Goal: Task Accomplishment & Management: Use online tool/utility

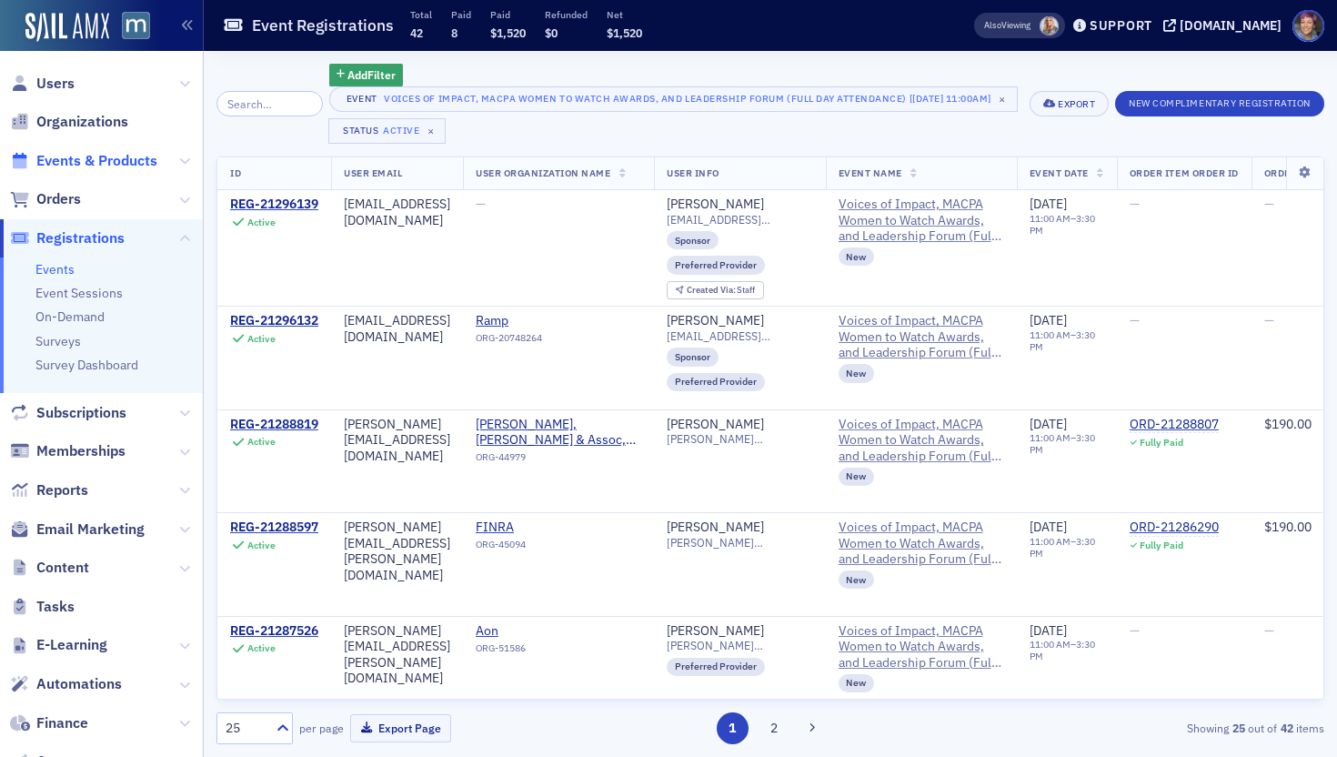
click at [101, 160] on span "Events & Products" at bounding box center [96, 161] width 121 height 20
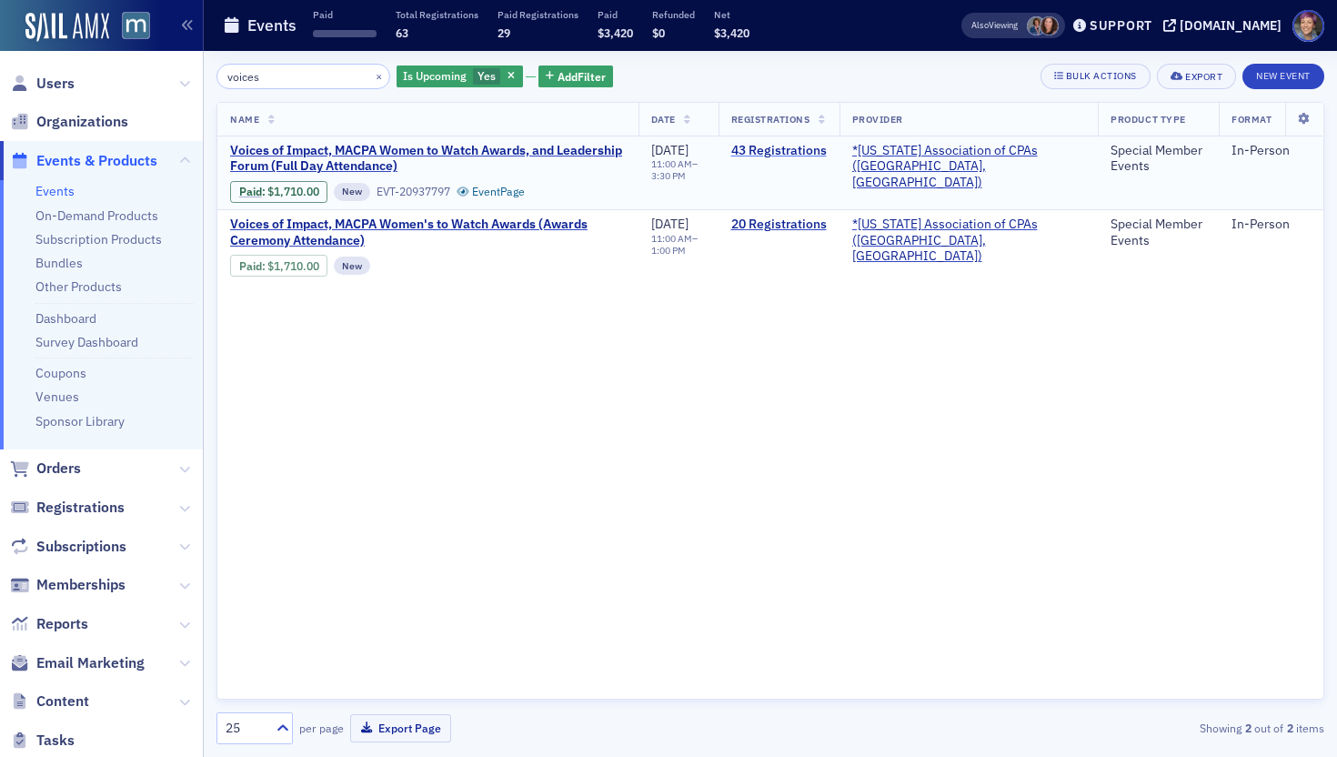
type input "voices"
click at [822, 148] on link "43 Registrations" at bounding box center [779, 151] width 96 height 16
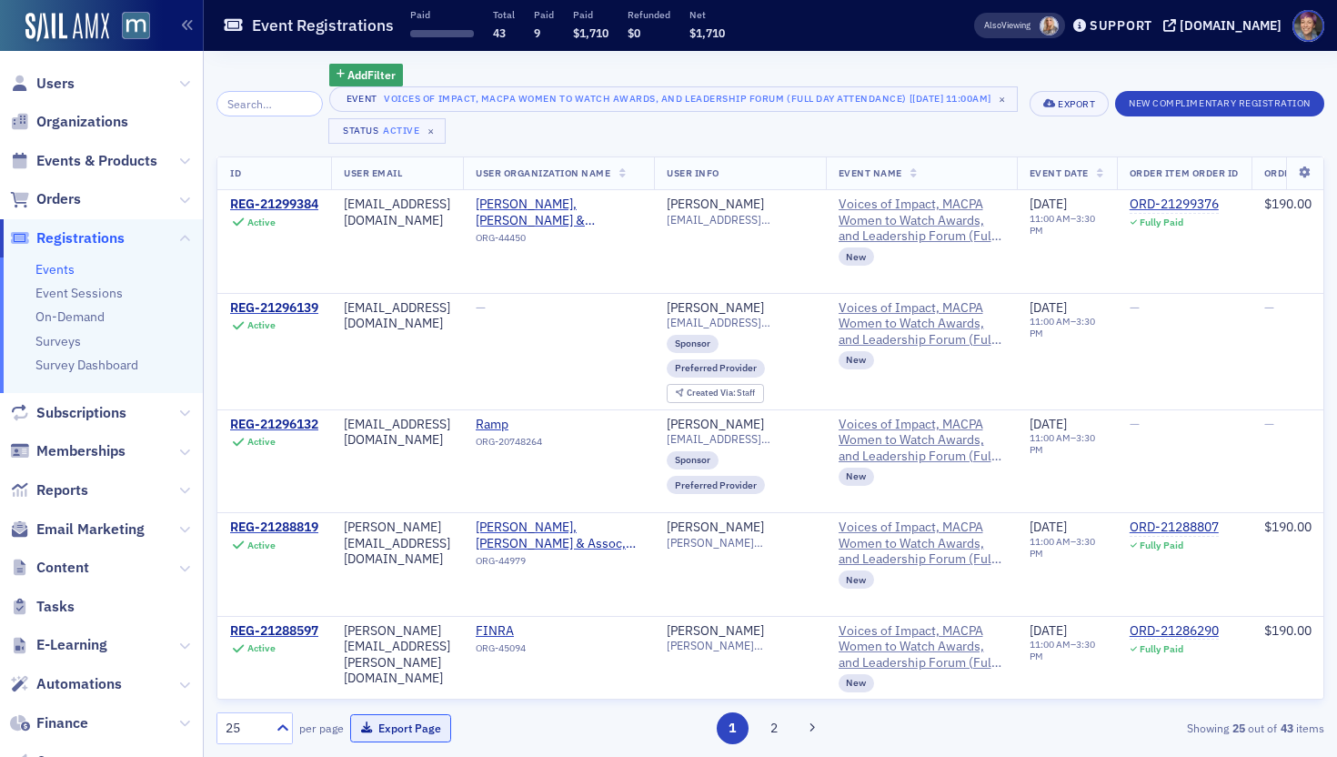
click at [363, 722] on span "button" at bounding box center [366, 727] width 11 height 11
click at [382, 718] on button "Export Page" at bounding box center [400, 728] width 101 height 28
click at [774, 712] on button "2" at bounding box center [774, 728] width 32 height 32
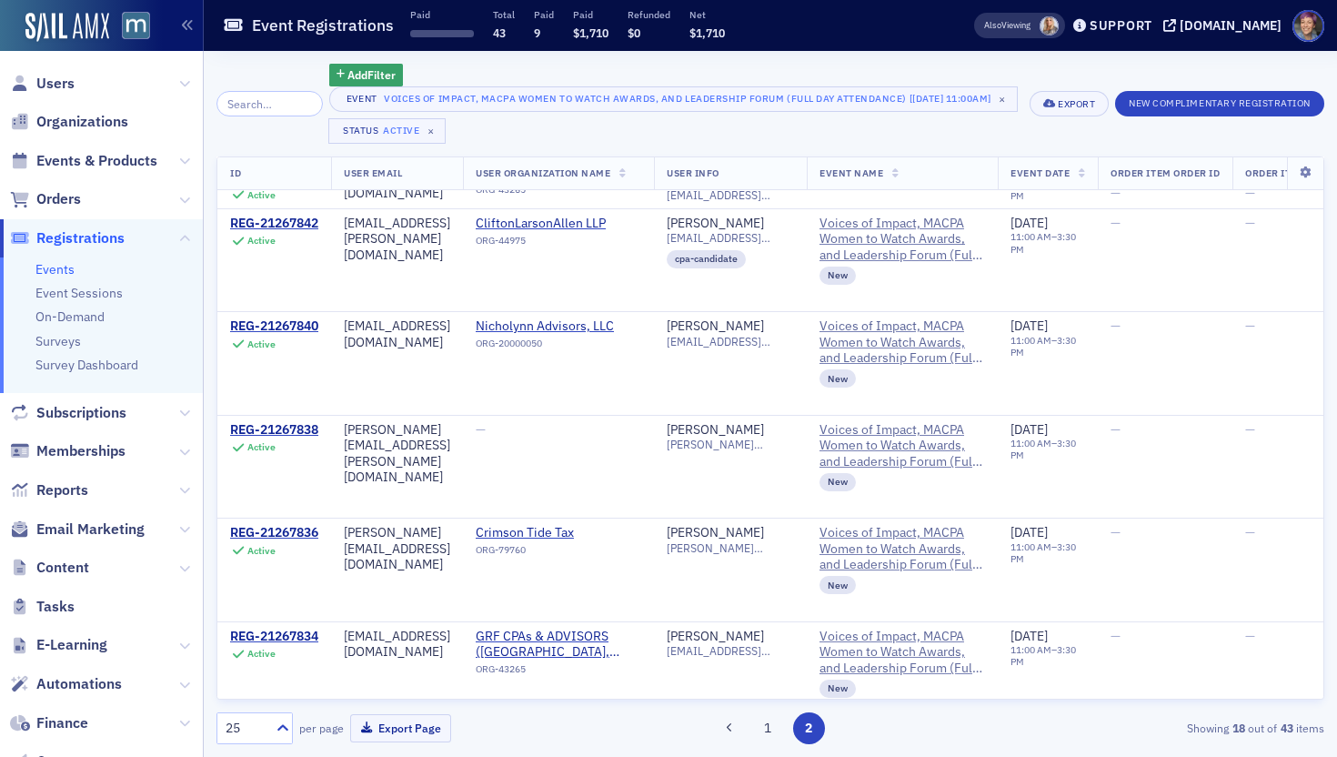
scroll to position [1375, 0]
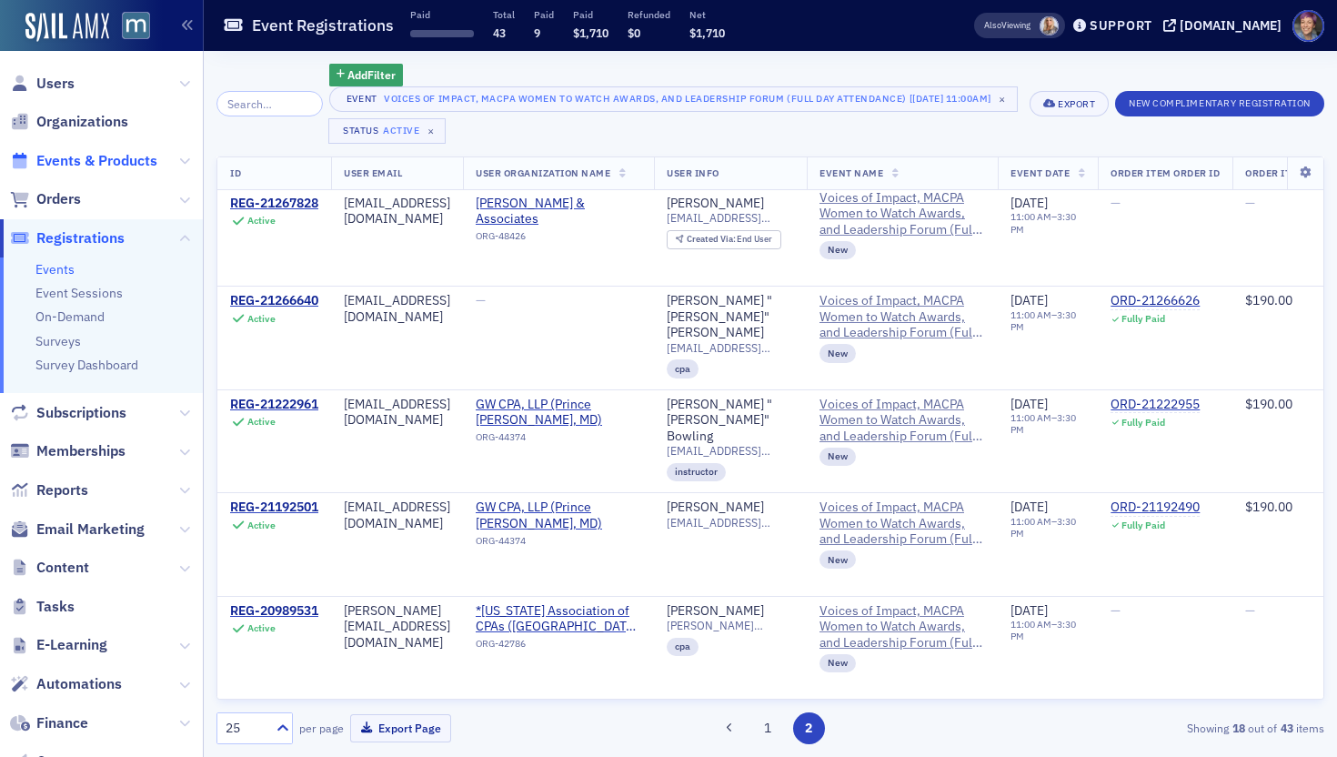
click at [97, 165] on span "Events & Products" at bounding box center [96, 161] width 121 height 20
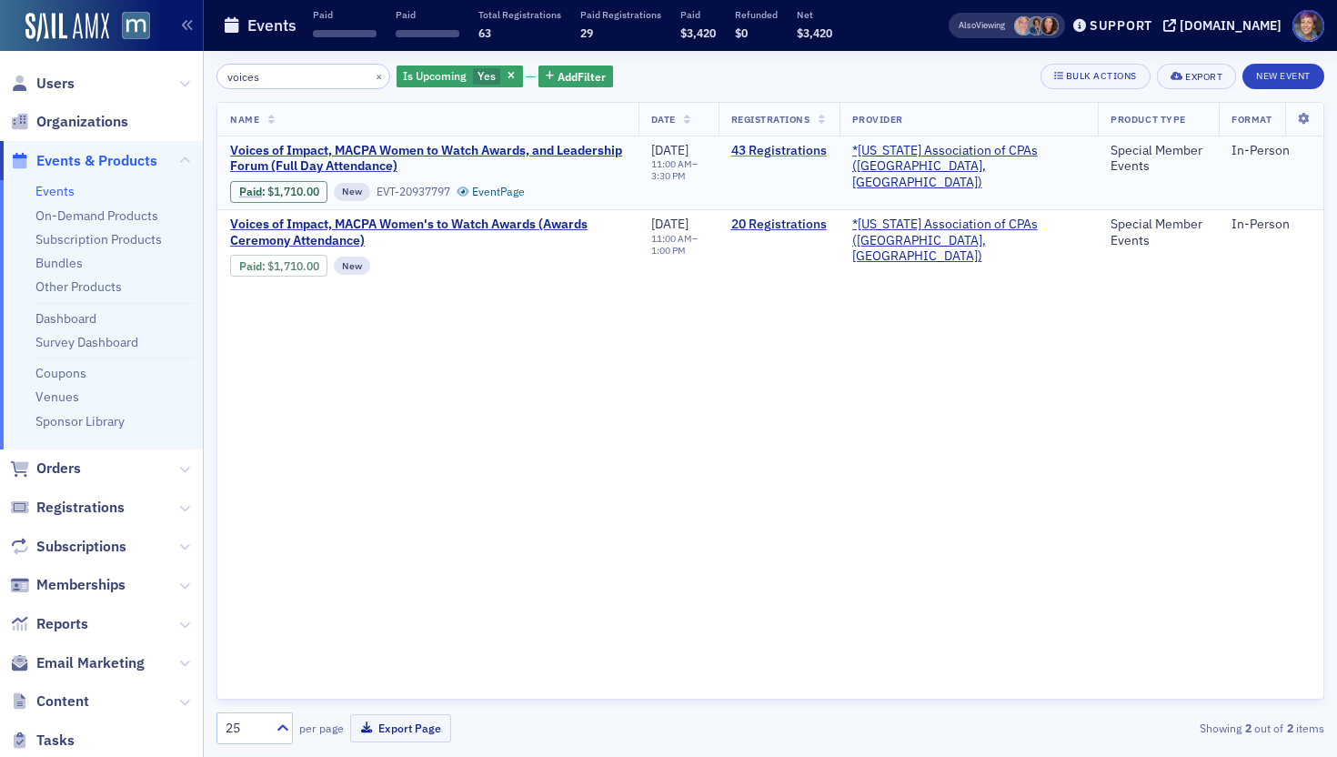
click at [821, 155] on link "43 Registrations" at bounding box center [779, 151] width 96 height 16
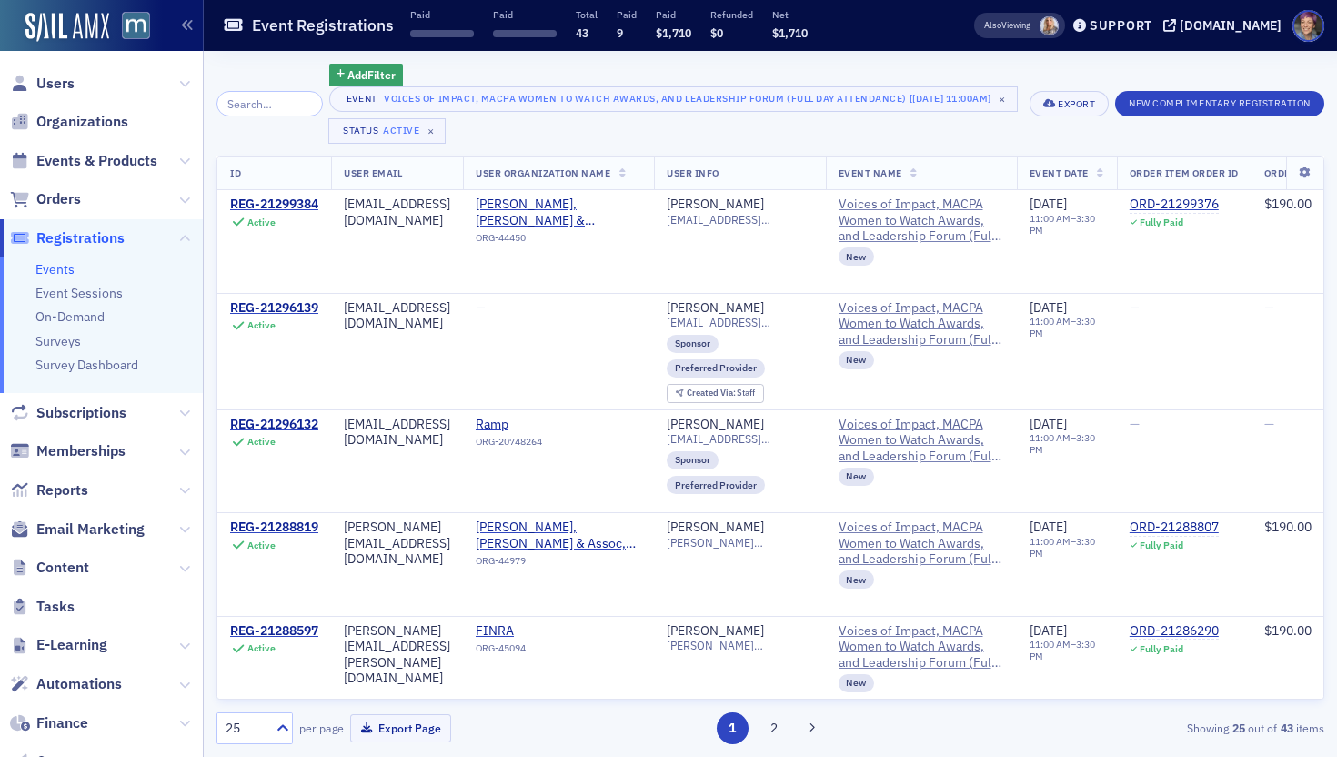
click at [779, 136] on div "Event Voices of Impact, MACPA Women to Watch Awards, and Leadership Forum (Full…" at bounding box center [673, 114] width 688 height 57
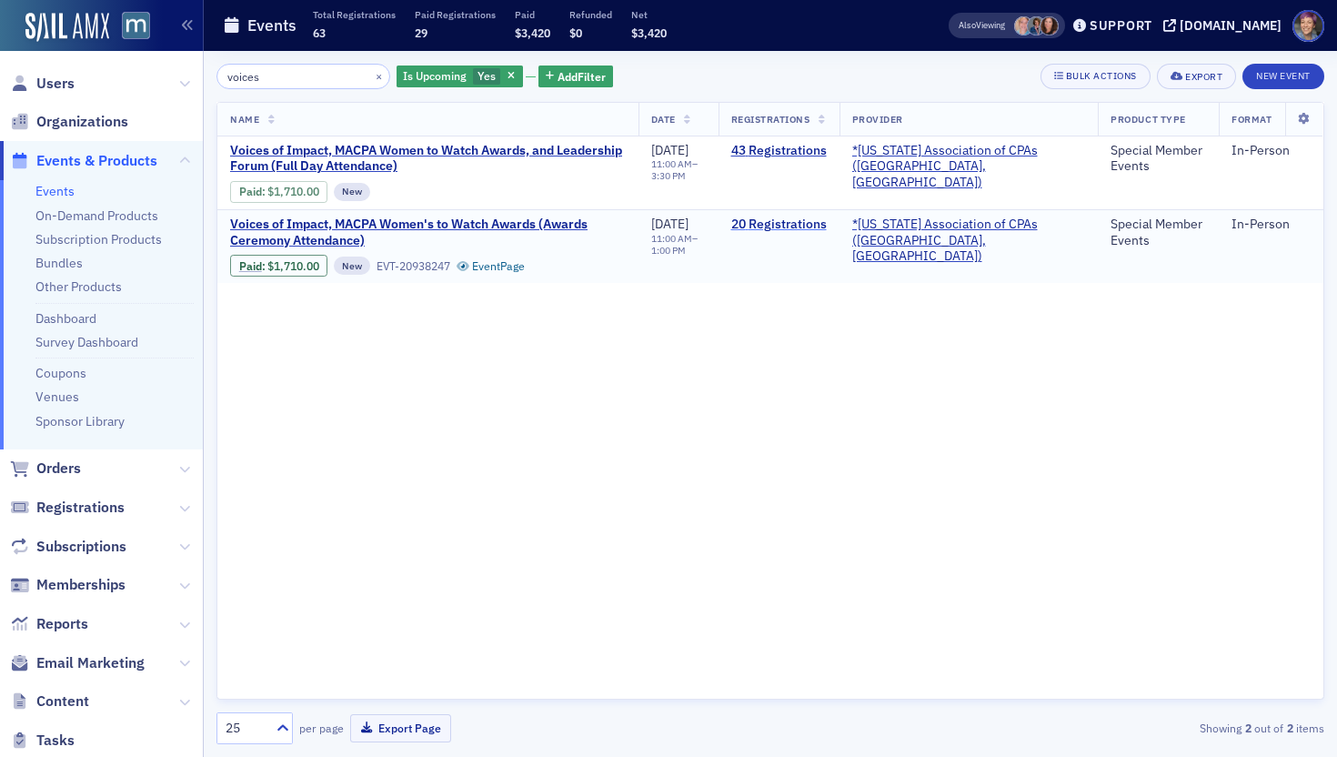
click at [823, 227] on link "20 Registrations" at bounding box center [779, 225] width 96 height 16
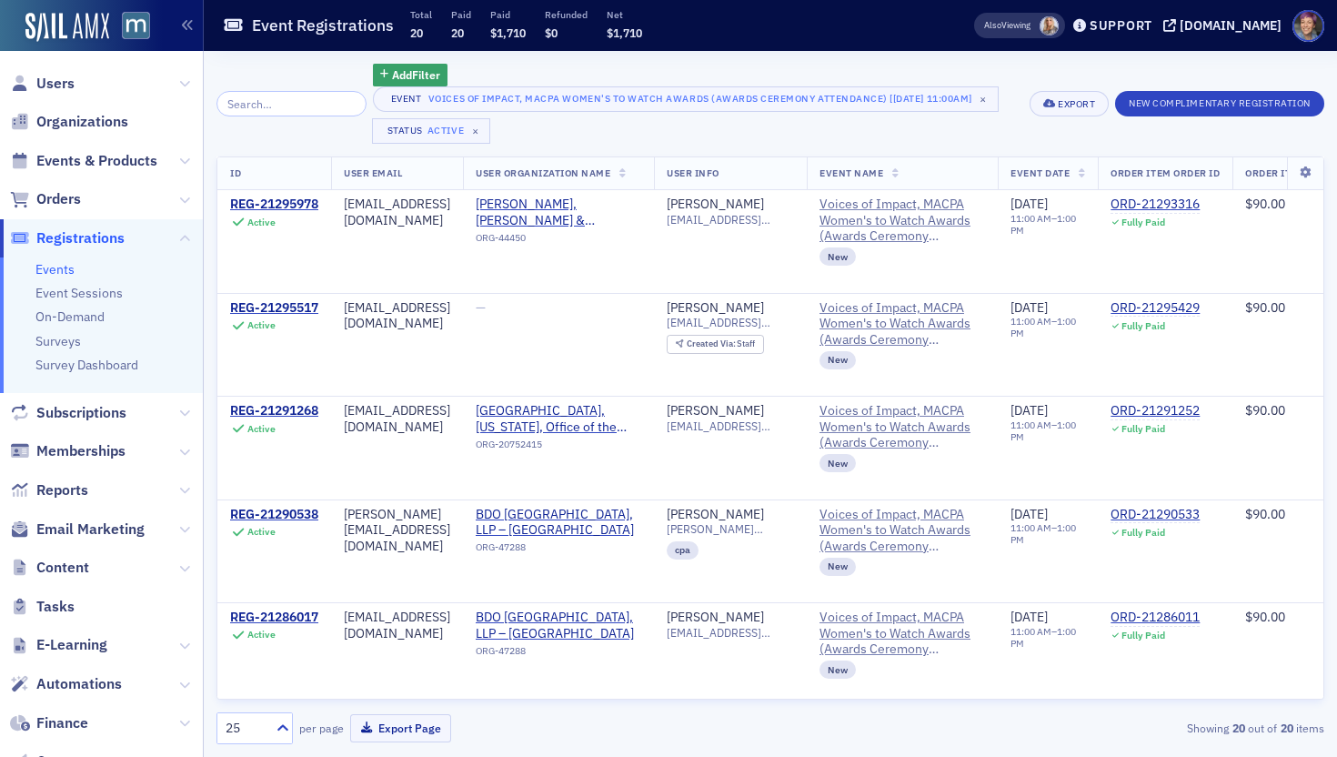
click at [1073, 88] on div "Add Filter Event Voices of Impact, MACPA Women's to Watch Awards (Awards Ceremo…" at bounding box center [771, 104] width 1108 height 80
click at [1073, 100] on div "Export" at bounding box center [1076, 104] width 37 height 10
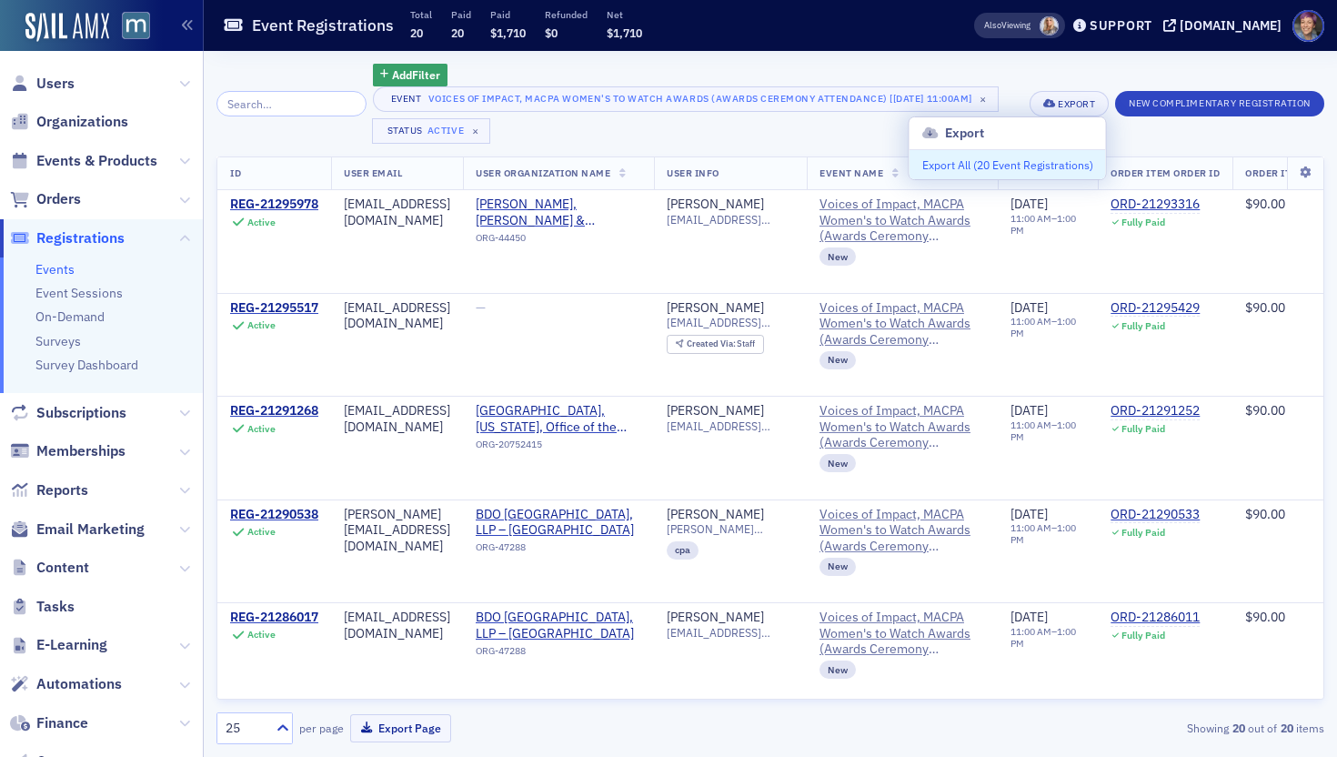
click at [982, 172] on button "Export All ( 20 Event Registrations )" at bounding box center [1008, 164] width 196 height 29
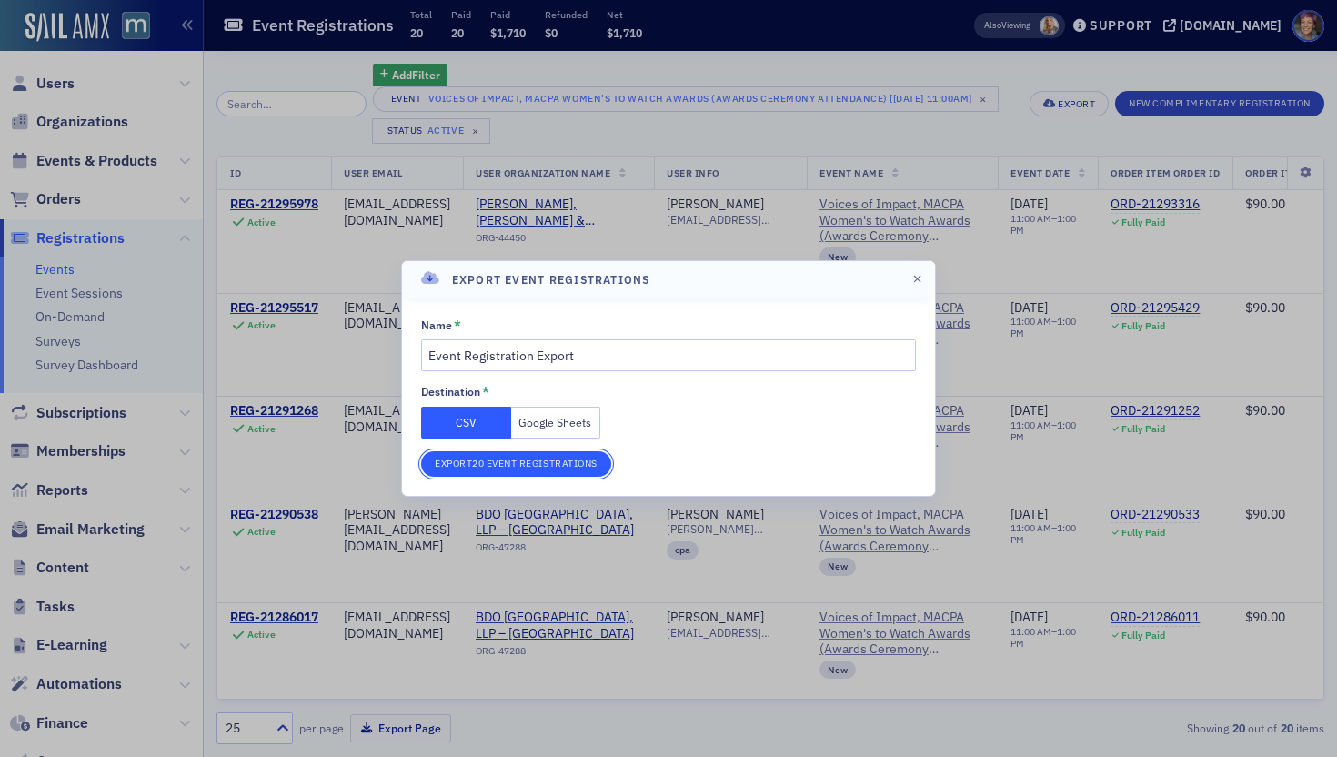
click at [481, 458] on button "Export 20 Event Registrations" at bounding box center [516, 463] width 190 height 25
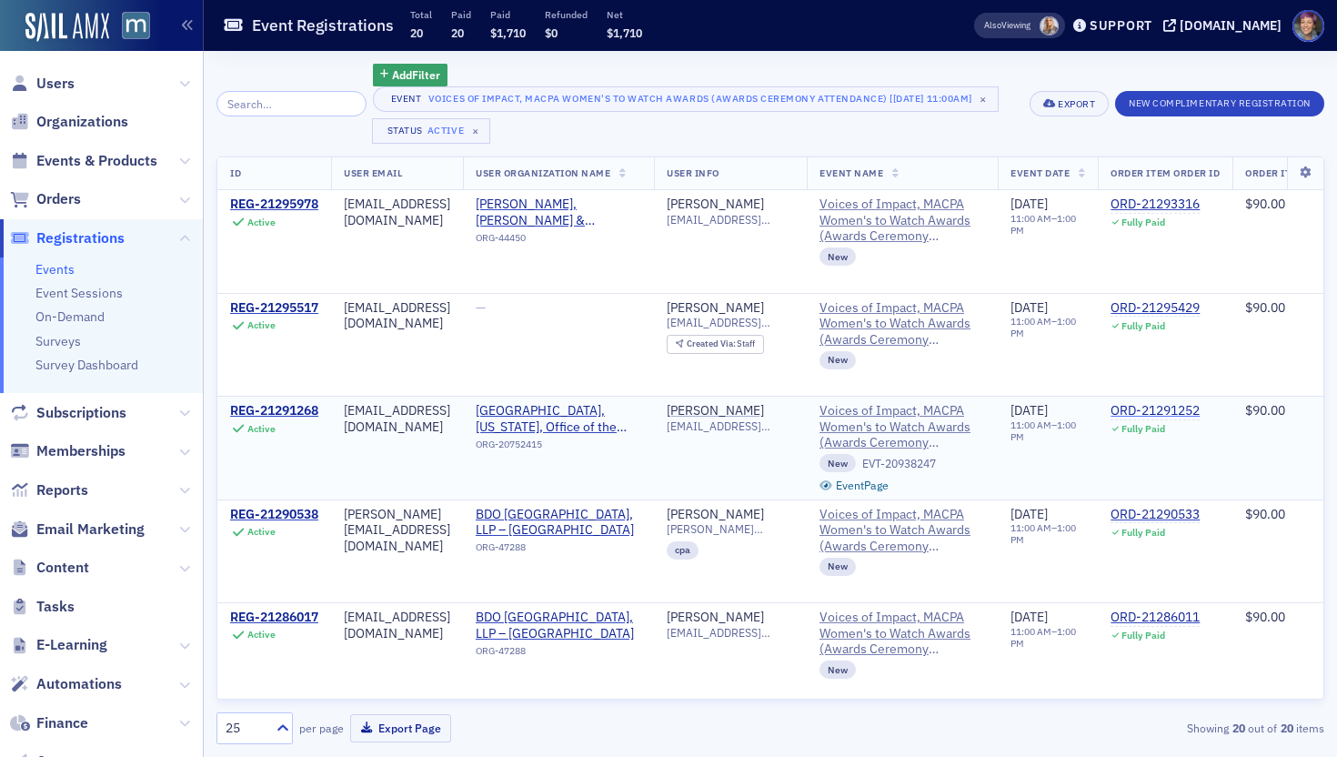
click at [1200, 413] on div "ORD-21291252" at bounding box center [1155, 411] width 89 height 16
click at [1200, 304] on div "ORD-21295429" at bounding box center [1155, 308] width 89 height 16
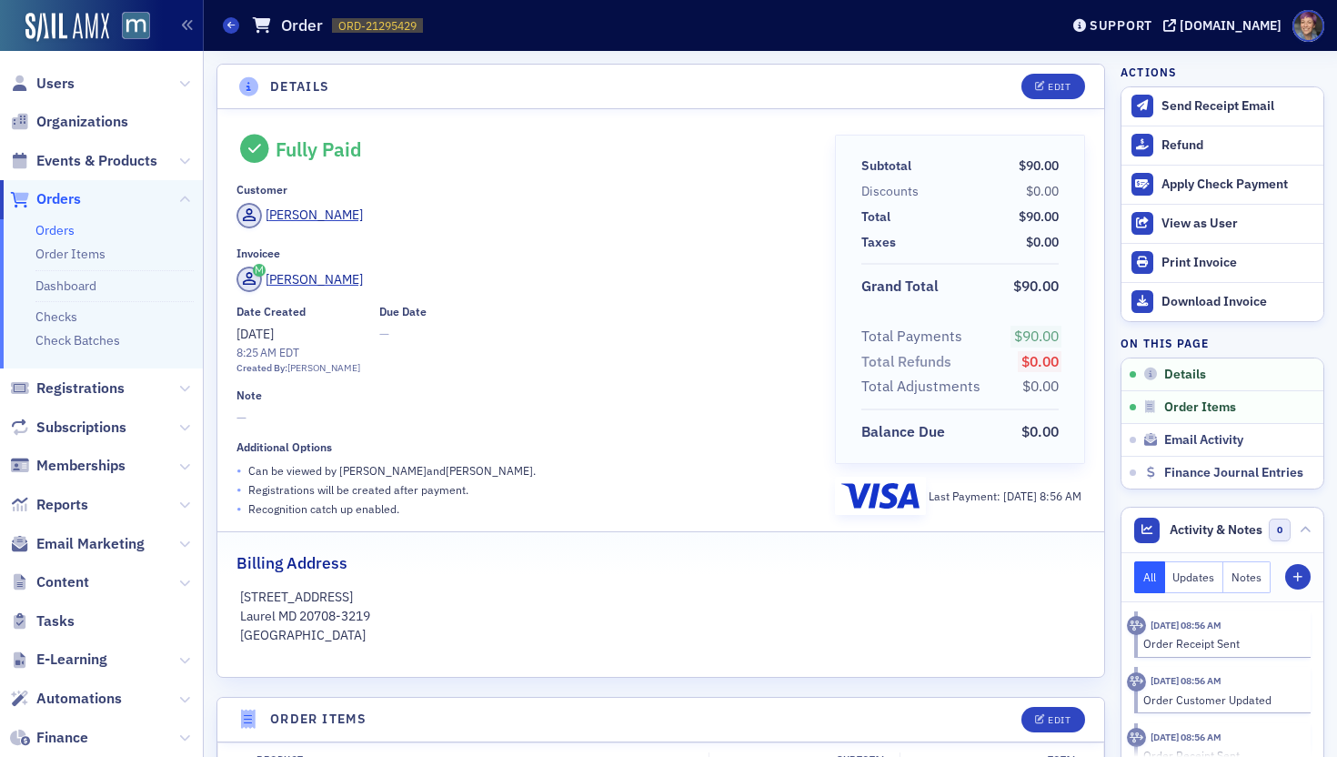
click at [964, 509] on div "Last Payment: 9/4/2025 8:56 AM" at bounding box center [960, 496] width 250 height 38
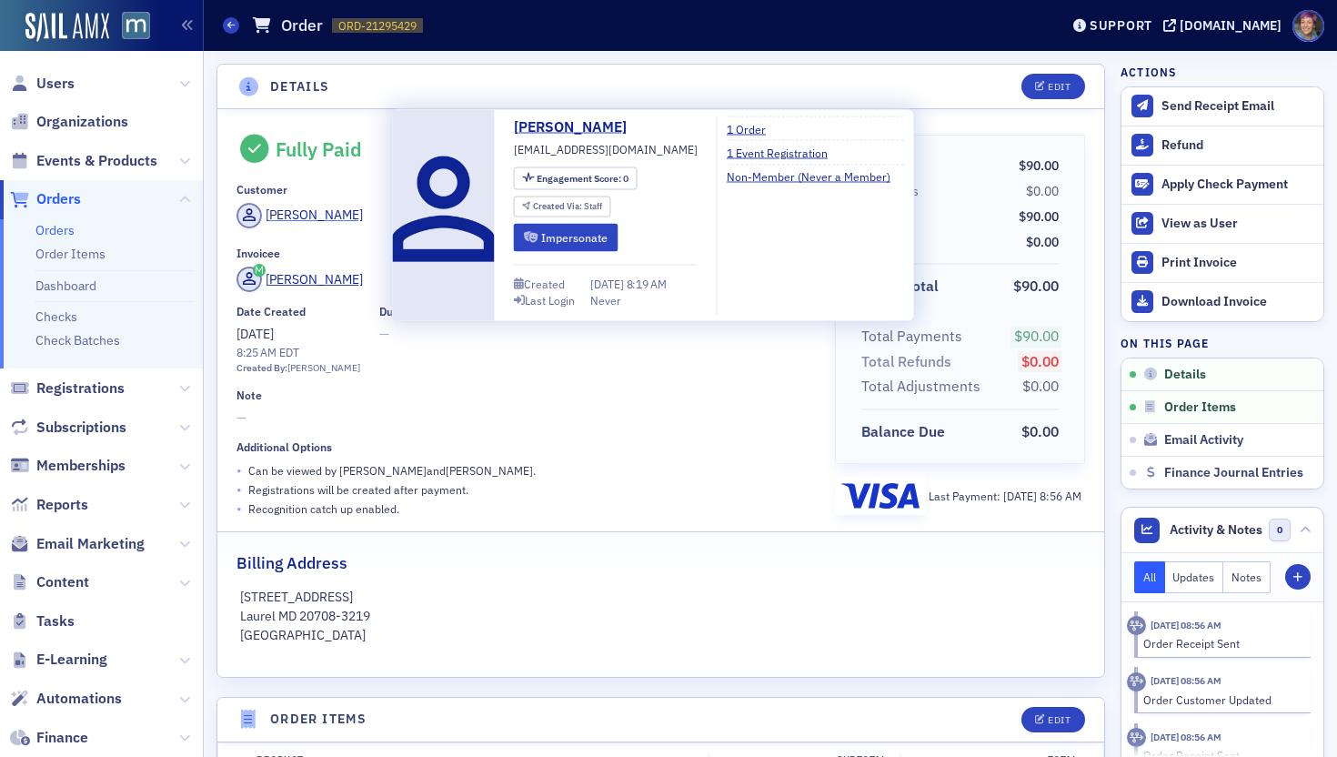
drag, startPoint x: 490, startPoint y: 227, endPoint x: 270, endPoint y: 214, distance: 220.6
click at [270, 214] on div "Karen Johnson-Moore" at bounding box center [523, 218] width 573 height 31
click at [520, 145] on span "kjohnsonmoore@co.pg.md.us" at bounding box center [606, 149] width 184 height 16
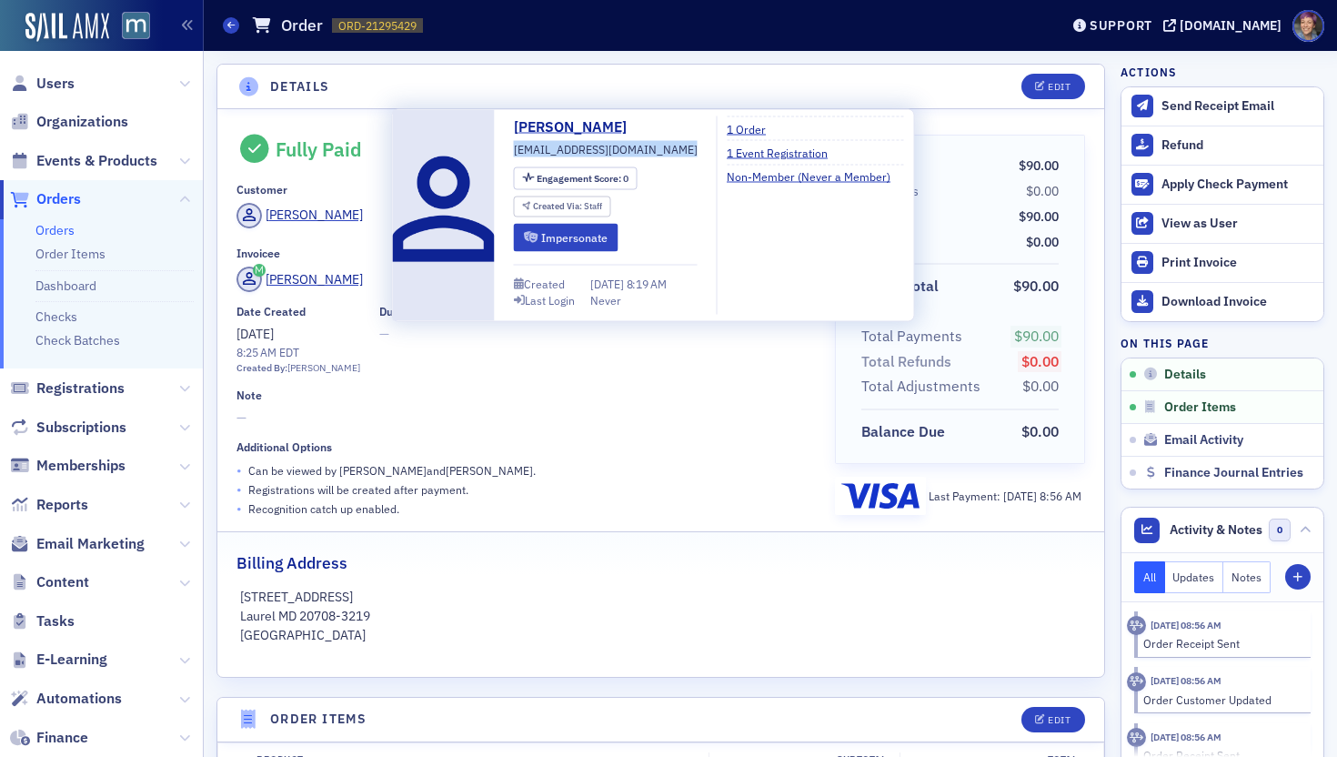
copy span "kjohnsonmoore@co.pg.md.us"
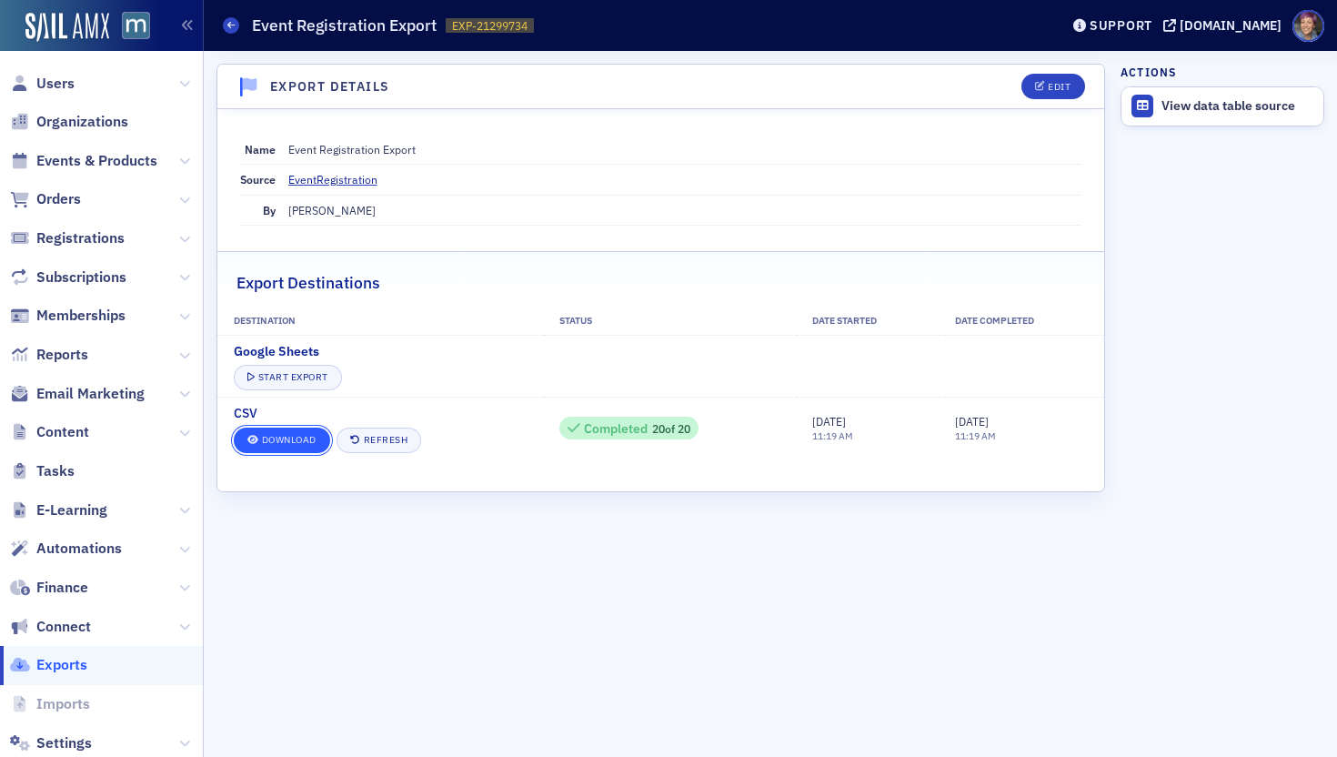
click at [251, 437] on span at bounding box center [253, 441] width 12 height 10
